Goal: Task Accomplishment & Management: Manage account settings

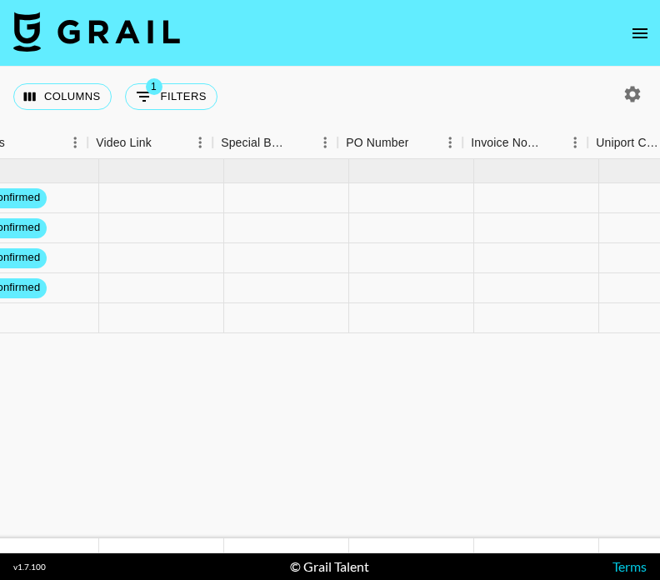
scroll to position [0, 2106]
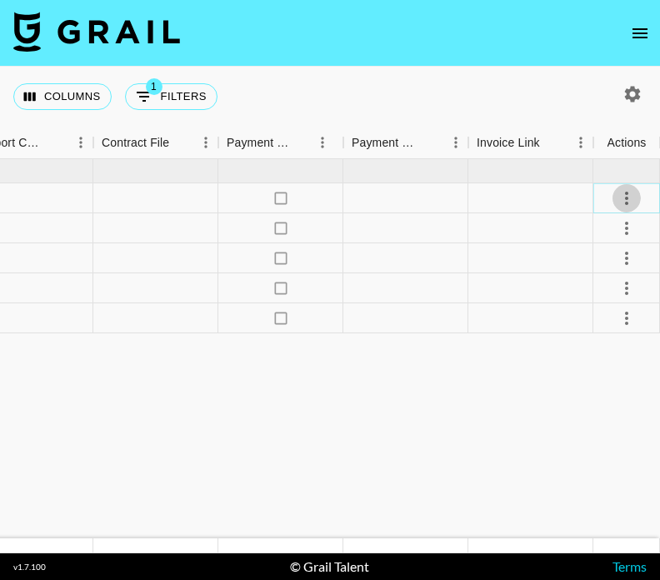
click at [620, 195] on icon "select merge strategy" at bounding box center [627, 198] width 20 height 20
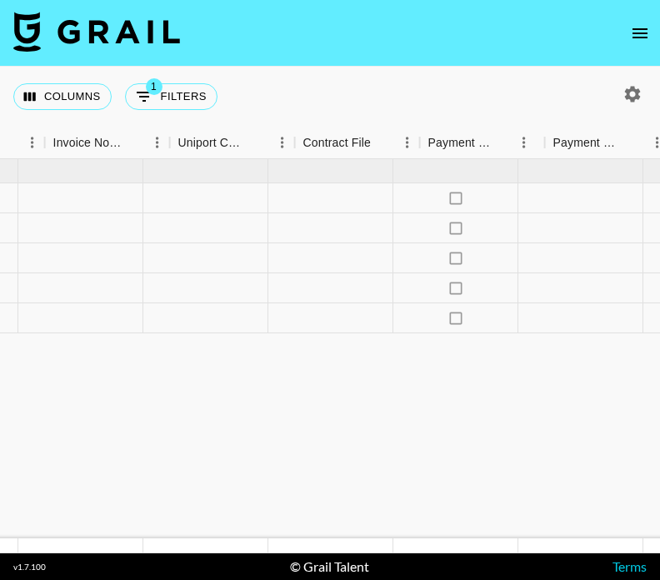
scroll to position [0, 1840]
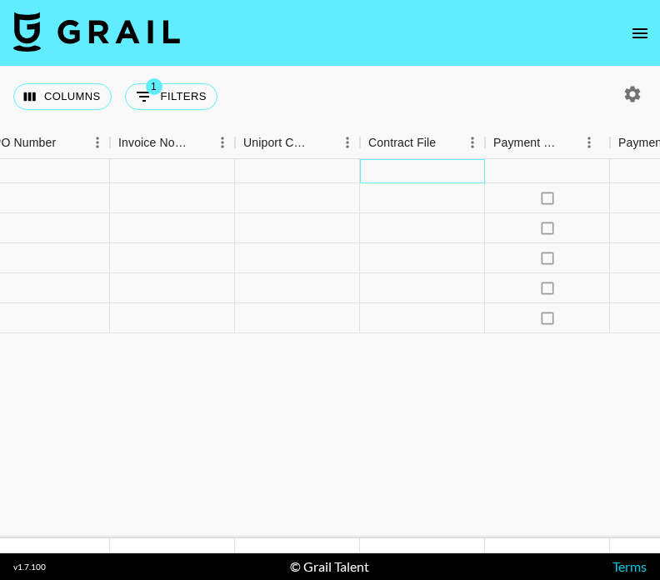
click at [367, 168] on div at bounding box center [422, 171] width 125 height 24
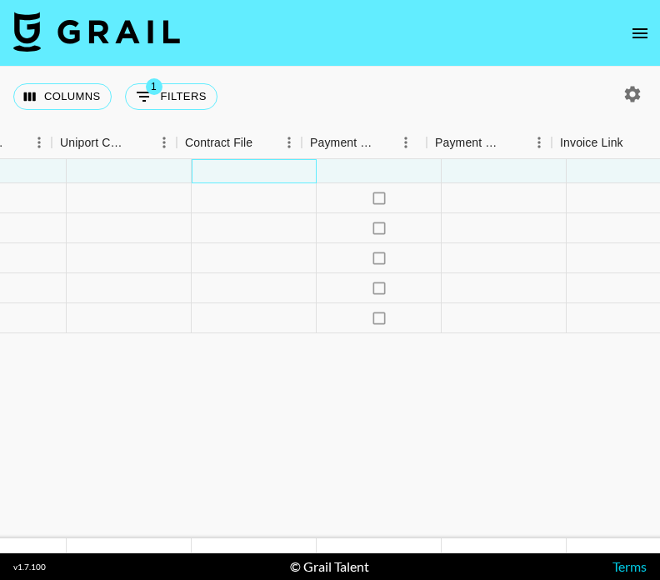
scroll to position [0, 2026]
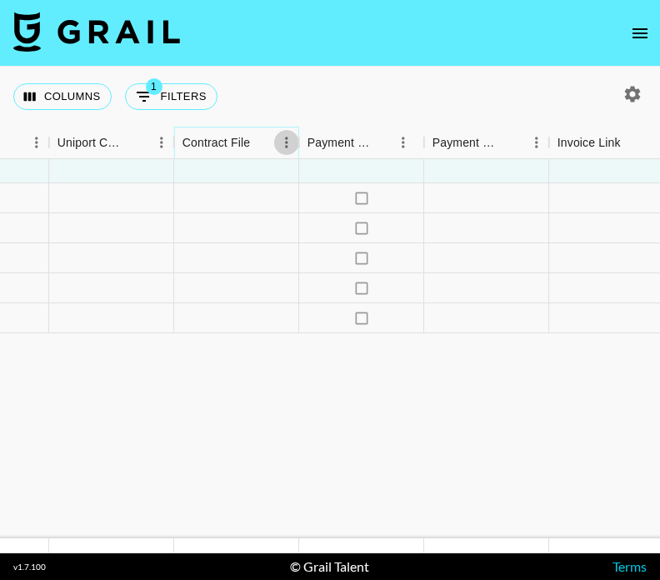
click at [283, 144] on icon "Menu" at bounding box center [286, 142] width 17 height 17
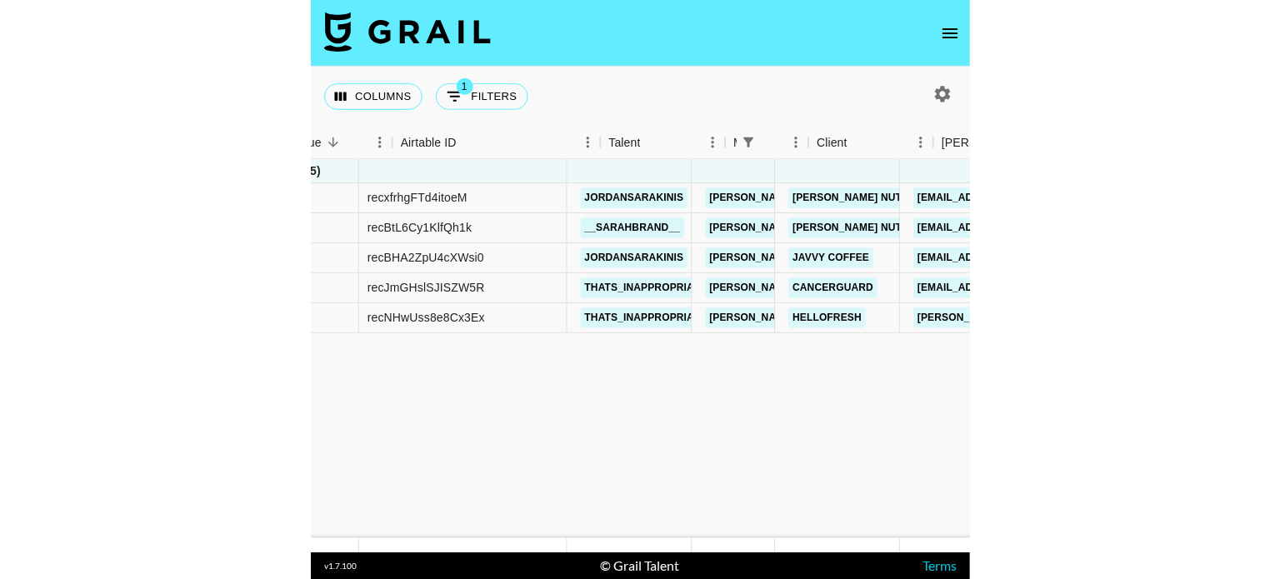
scroll to position [0, 0]
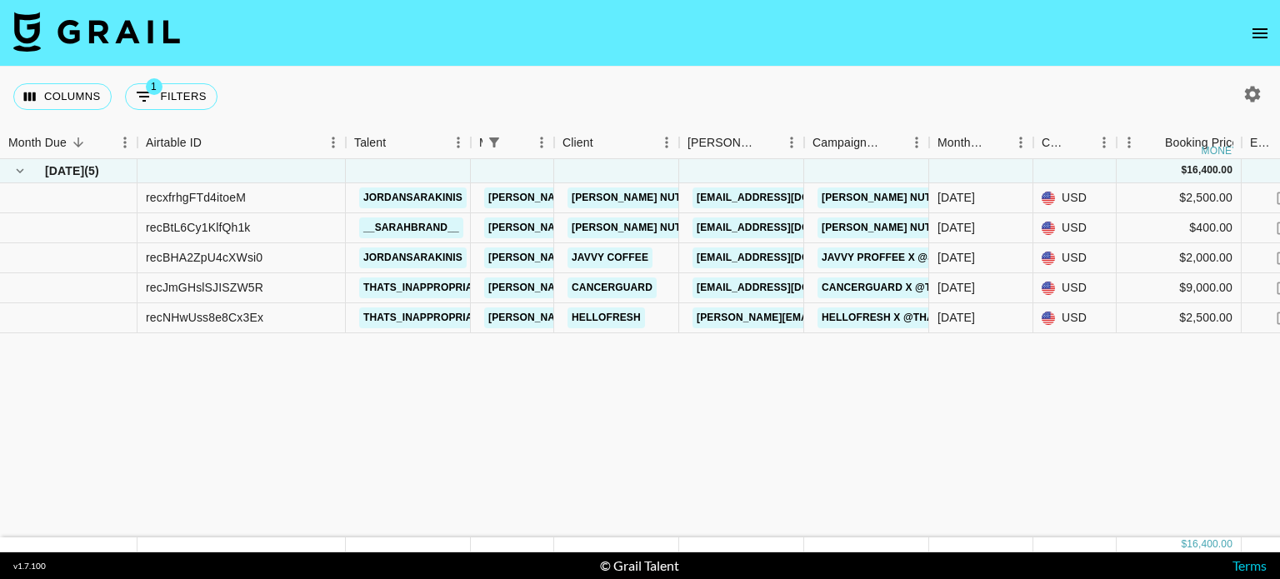
drag, startPoint x: 877, startPoint y: 407, endPoint x: 990, endPoint y: 443, distance: 119.1
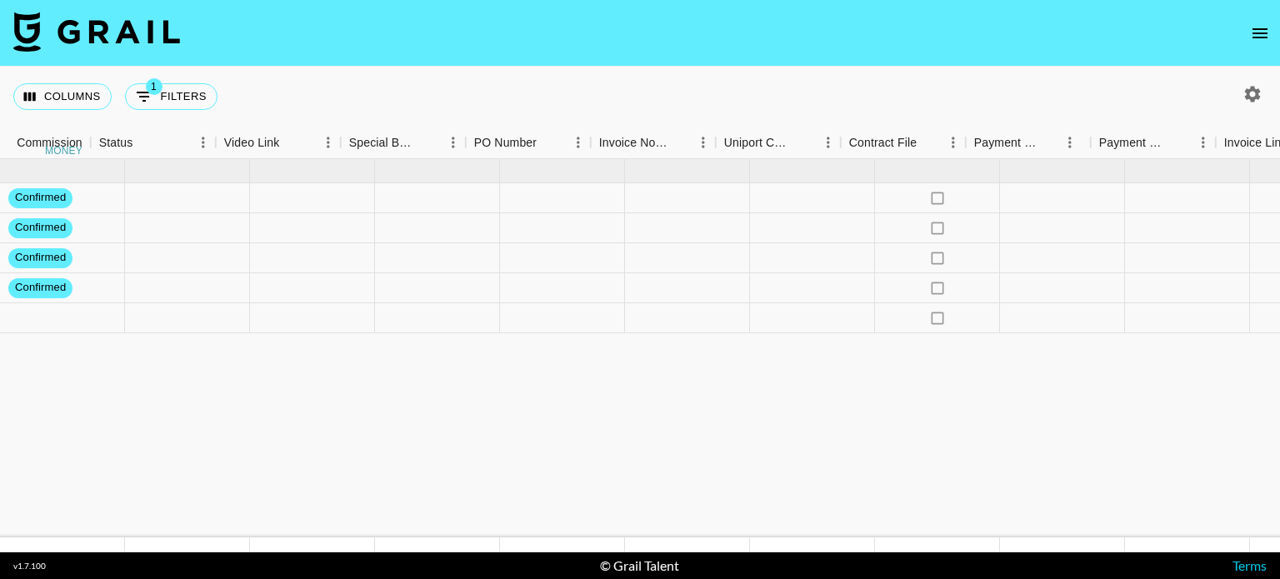
scroll to position [0, 1487]
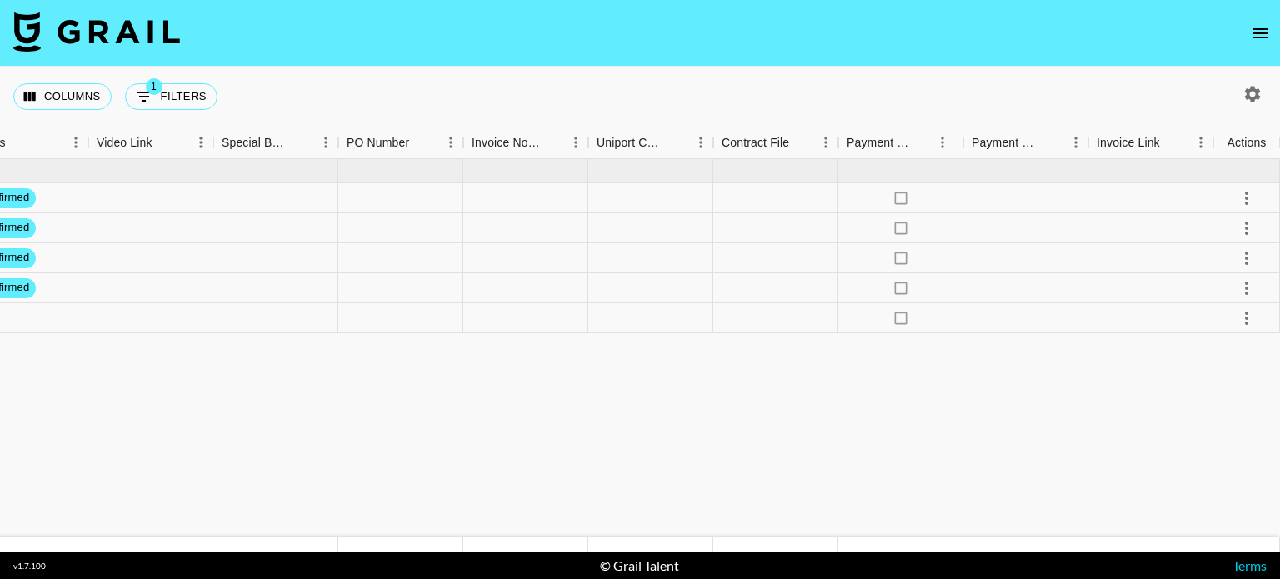
drag, startPoint x: 990, startPoint y: 443, endPoint x: 860, endPoint y: 359, distance: 154.9
click at [659, 97] on icon "button" at bounding box center [1253, 94] width 16 height 16
select select "[DATE]"
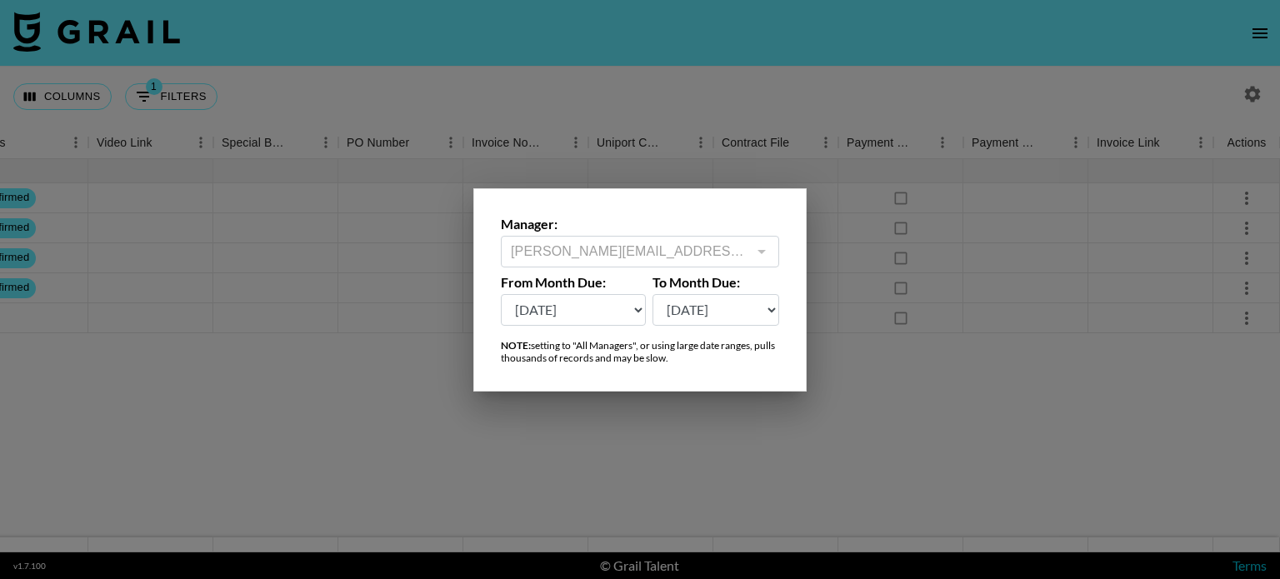
drag, startPoint x: 914, startPoint y: 277, endPoint x: 888, endPoint y: 409, distance: 135.0
click at [659, 409] on div at bounding box center [640, 289] width 1280 height 579
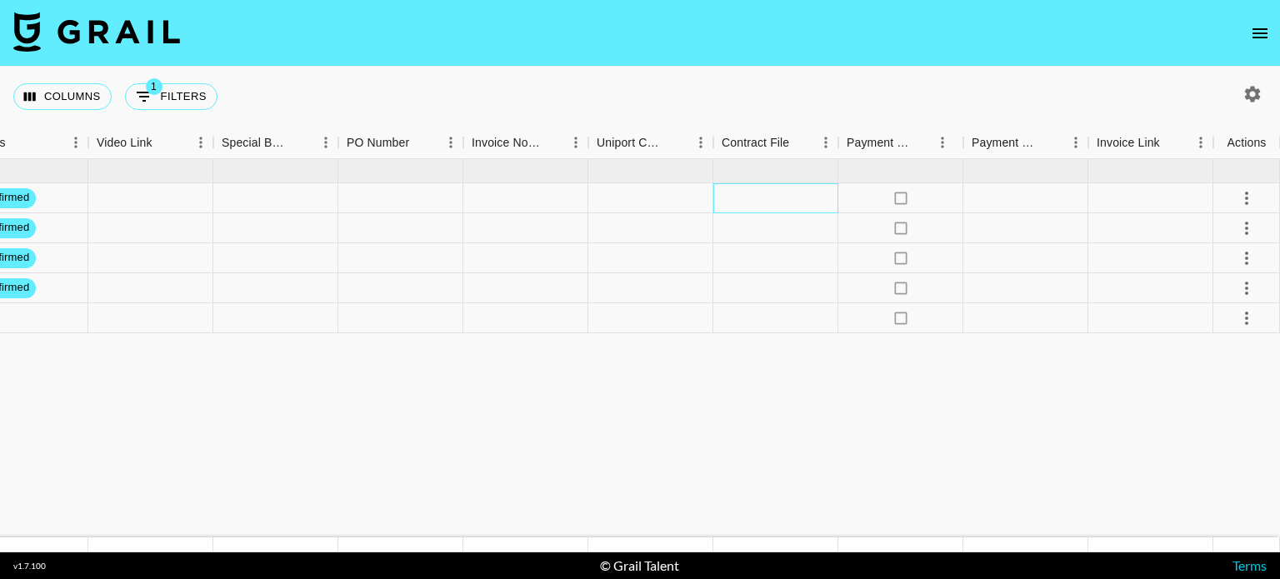
drag, startPoint x: 767, startPoint y: 207, endPoint x: 743, endPoint y: 196, distance: 25.7
click at [659, 196] on div at bounding box center [775, 198] width 125 height 30
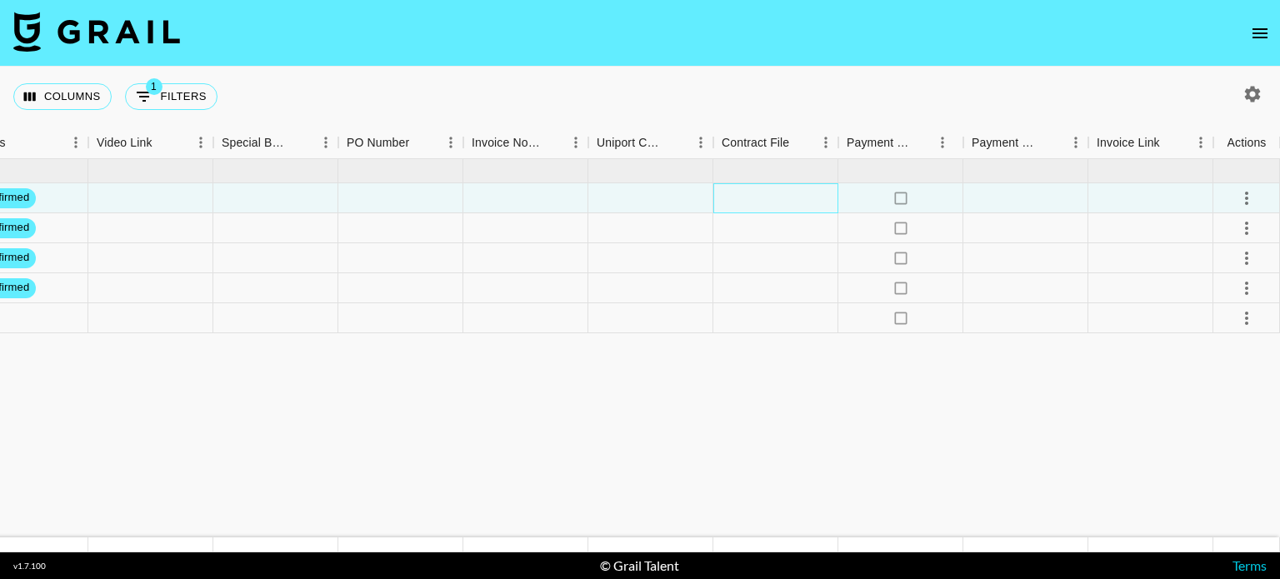
click at [659, 196] on div at bounding box center [775, 198] width 125 height 30
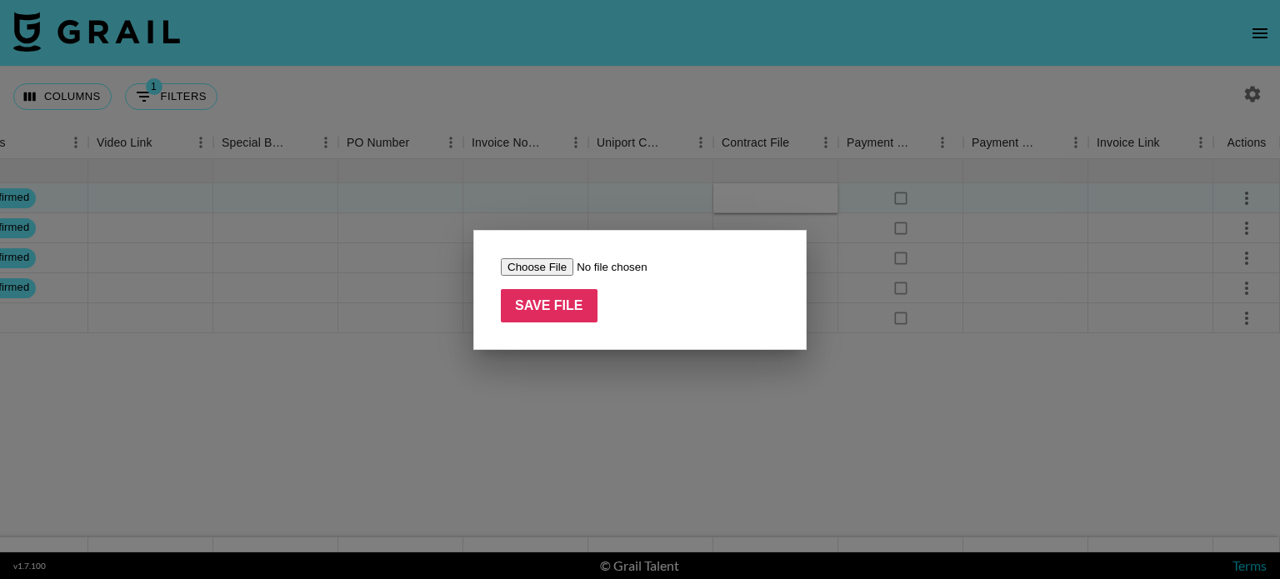
click at [412, 342] on div at bounding box center [640, 289] width 1280 height 579
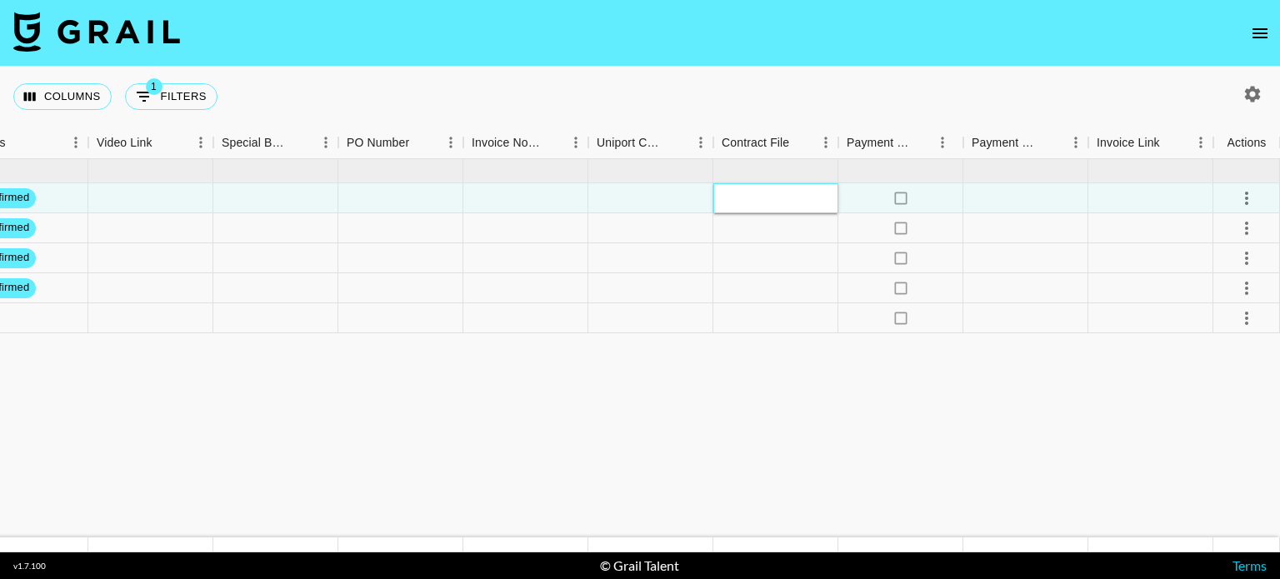
click at [659, 204] on div at bounding box center [775, 198] width 125 height 30
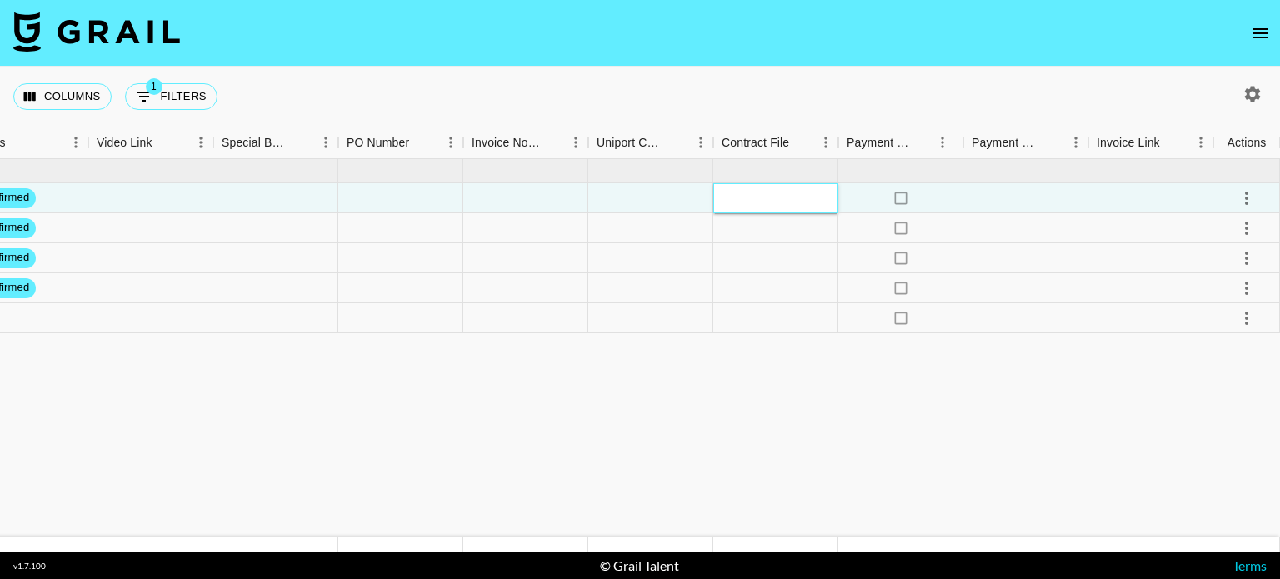
click at [659, 204] on div at bounding box center [775, 198] width 125 height 30
click at [659, 198] on div at bounding box center [775, 198] width 125 height 30
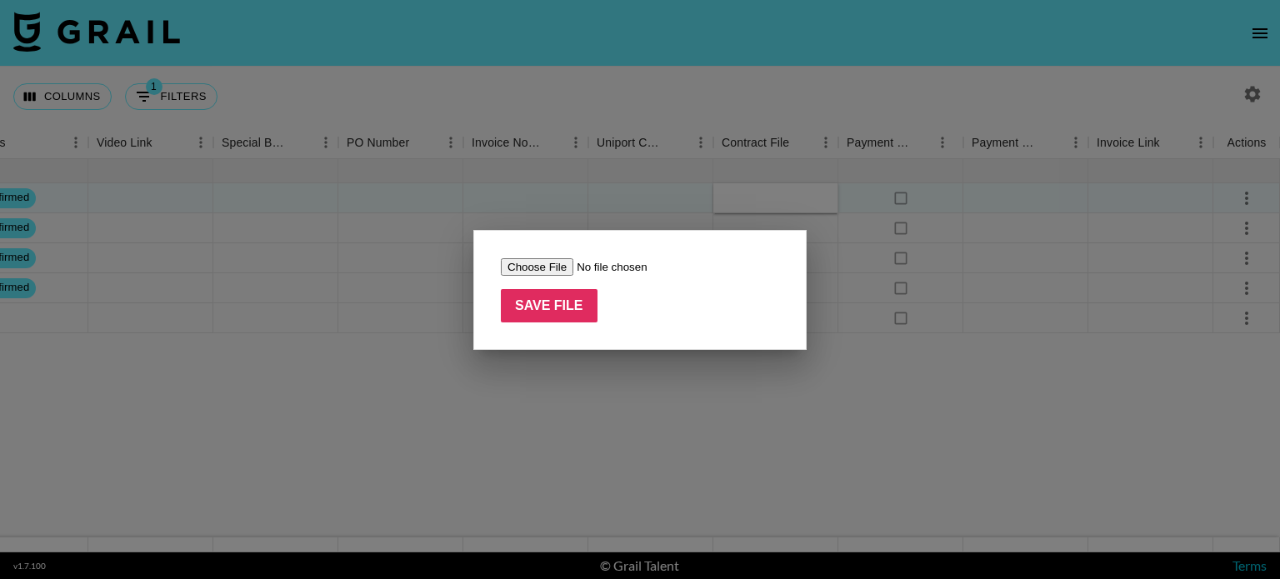
click at [529, 272] on input "file" at bounding box center [606, 266] width 211 height 17
type input "C:\fakepath\[PERSON_NAME] Nutrition - @jordansara.pdf"
click at [563, 306] on input "Save File" at bounding box center [549, 305] width 97 height 33
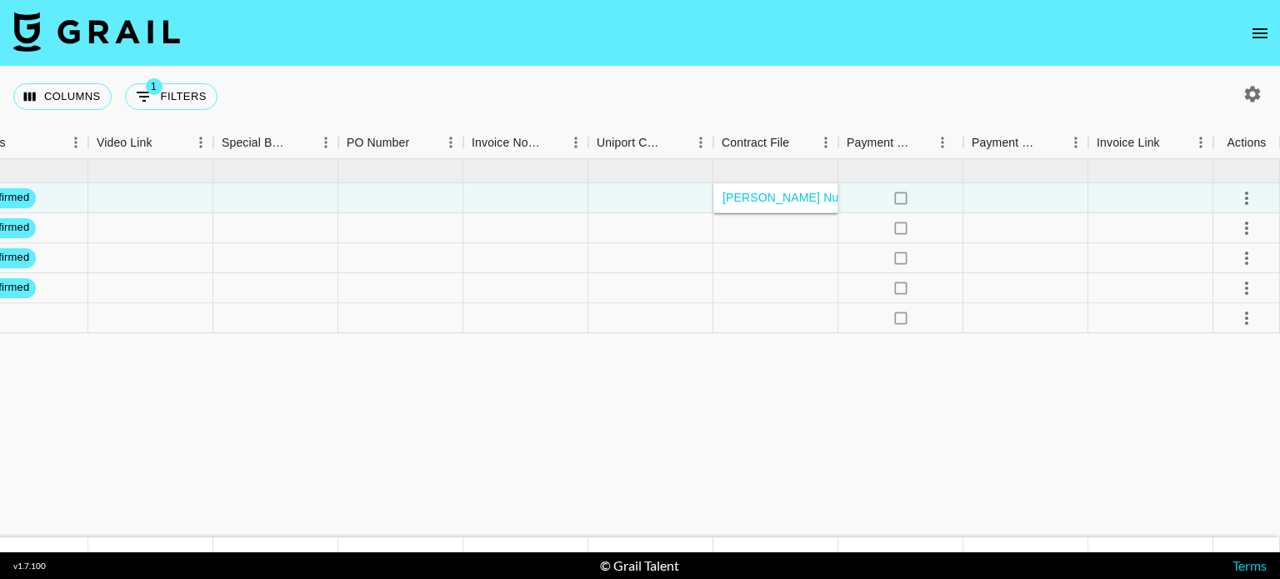
click at [659, 227] on div at bounding box center [775, 228] width 125 height 30
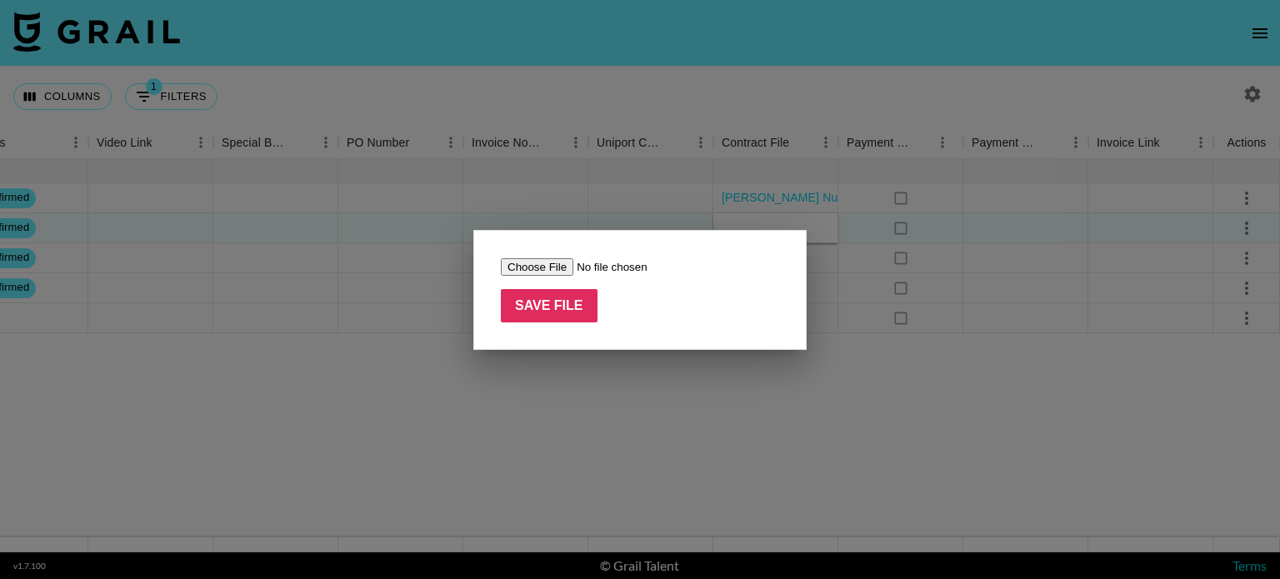
type input "C:\fakepath\BHN Influencer Marketing Agreement - @_sarahbrand_.docx (1).pdf"
click at [583, 319] on input "Save File" at bounding box center [549, 305] width 97 height 33
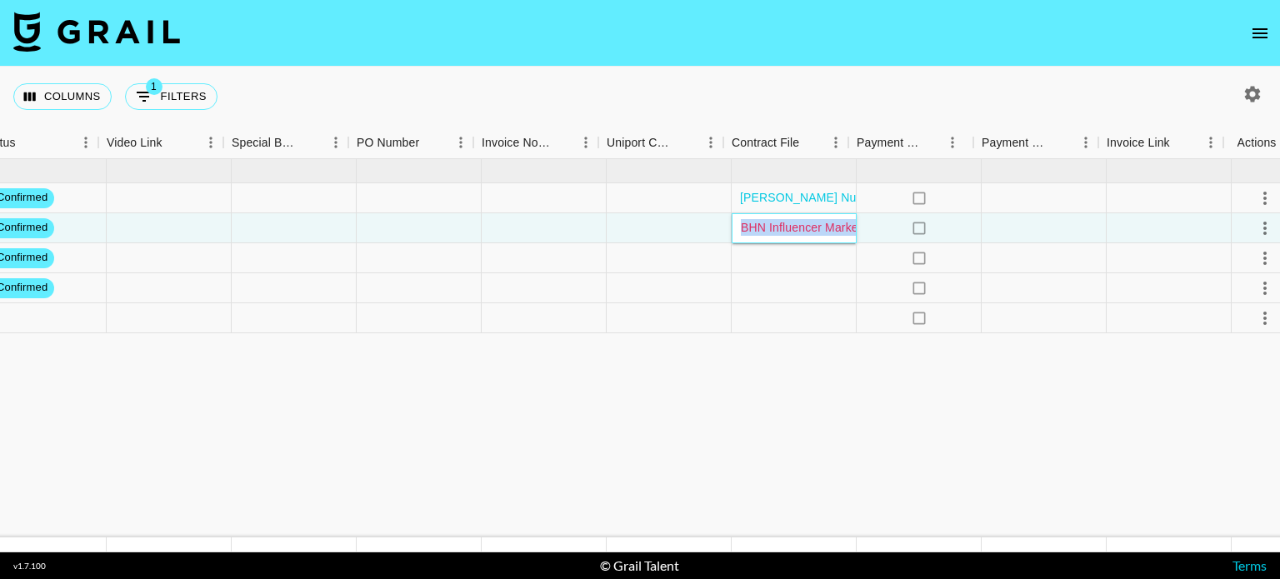
scroll to position [0, 1477]
click at [659, 255] on div at bounding box center [785, 258] width 125 height 30
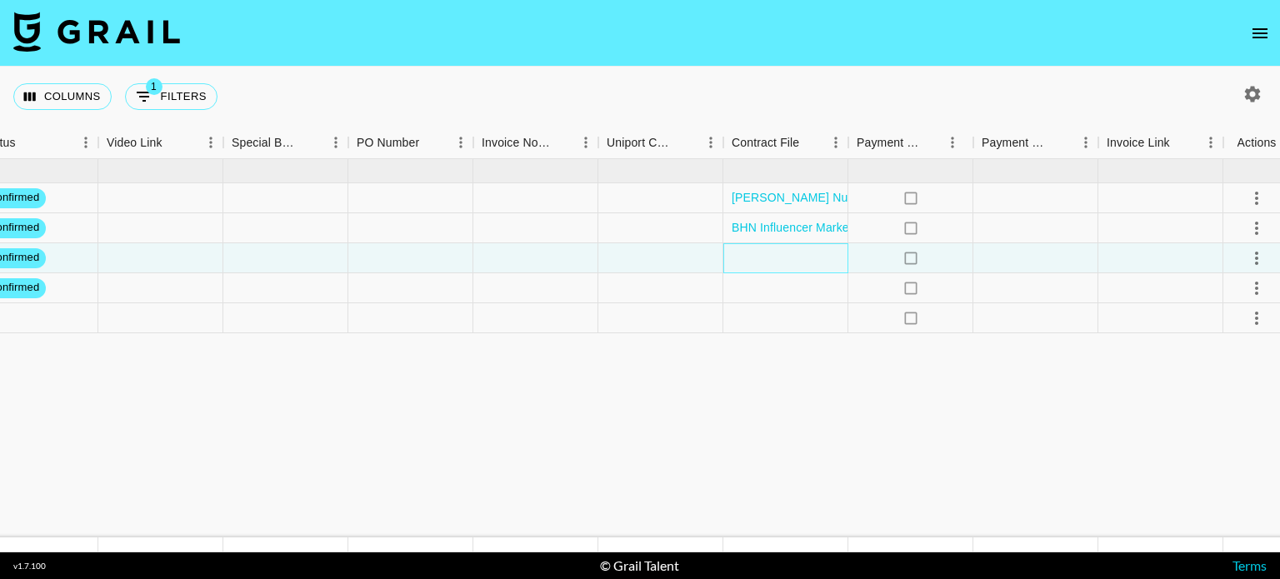
click at [659, 255] on div at bounding box center [785, 258] width 125 height 30
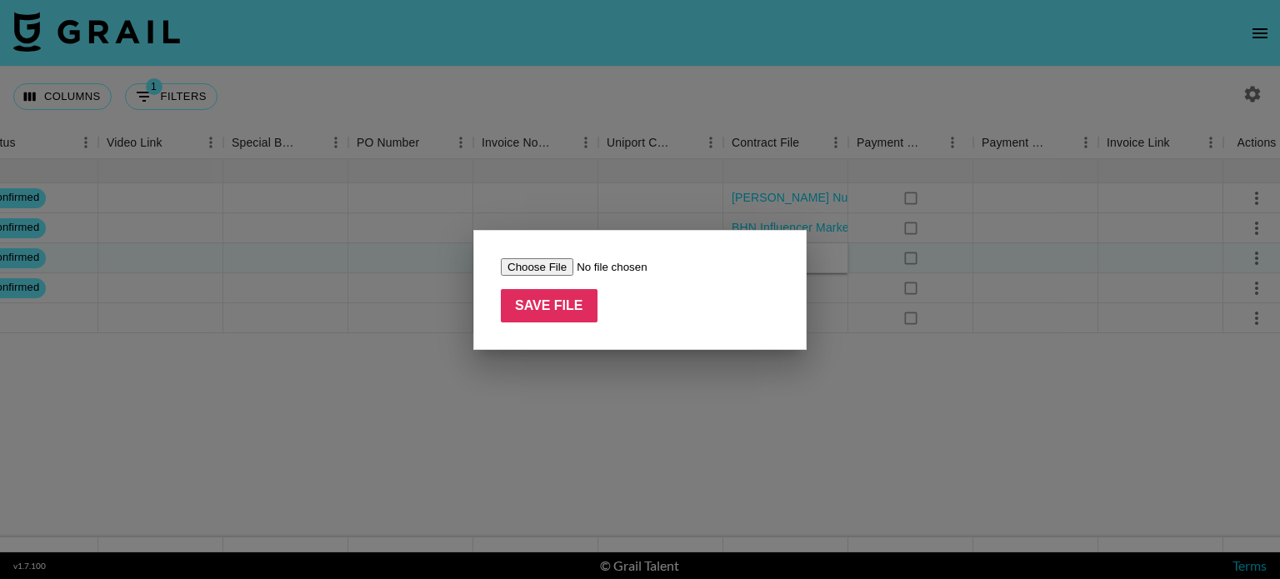
click at [552, 259] on input "file" at bounding box center [606, 266] width 211 height 17
type input "C:\fakepath\Javvy - YouTube Agreement ([PERSON_NAME]).pdf"
click at [561, 301] on input "Save File" at bounding box center [549, 305] width 97 height 33
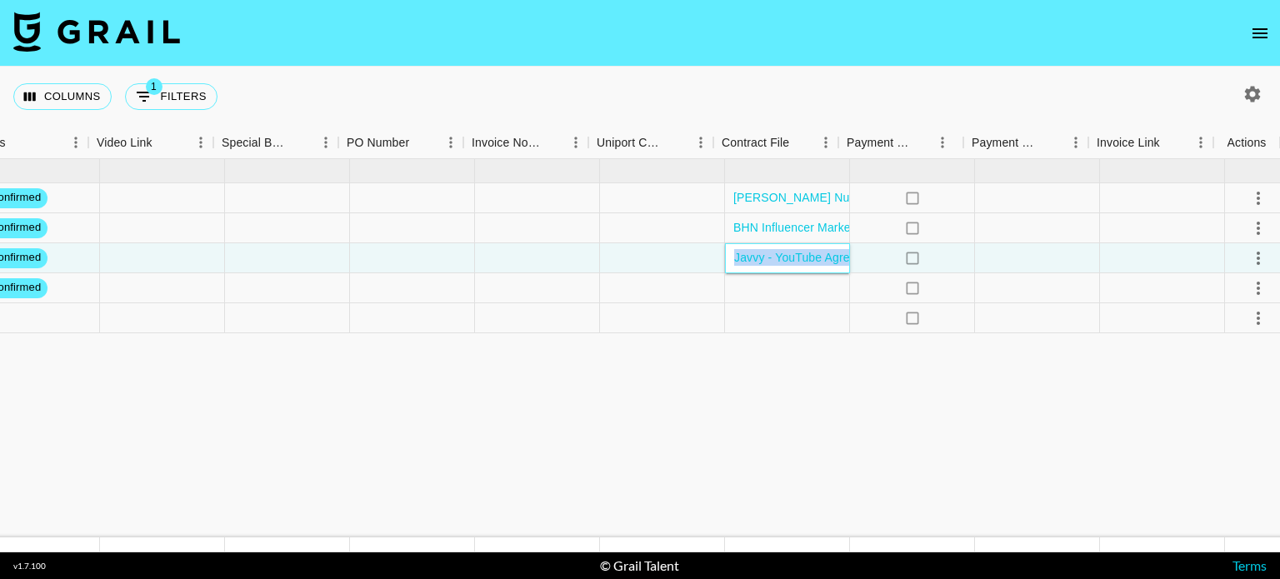
scroll to position [0, 1487]
